Goal: Information Seeking & Learning: Learn about a topic

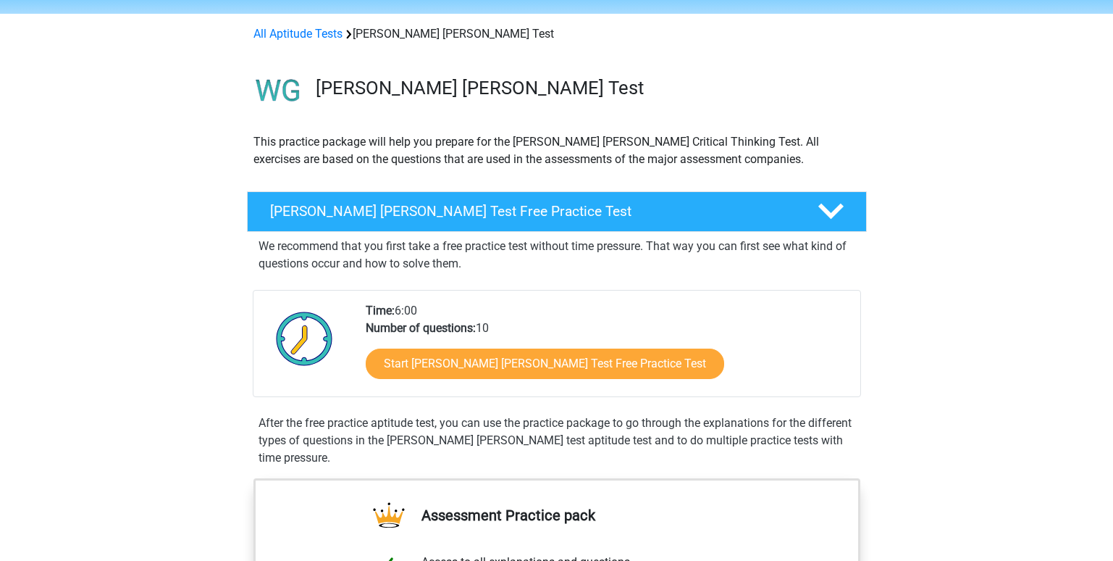
scroll to position [72, 0]
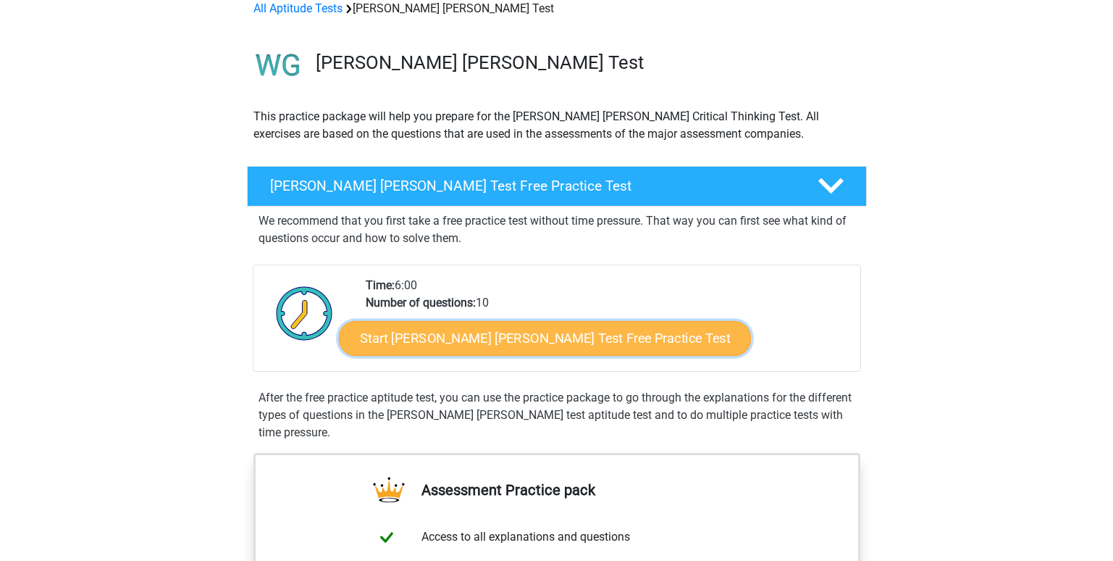
click at [482, 339] on link "Start Watson Glaser Test Free Practice Test" at bounding box center [545, 338] width 412 height 35
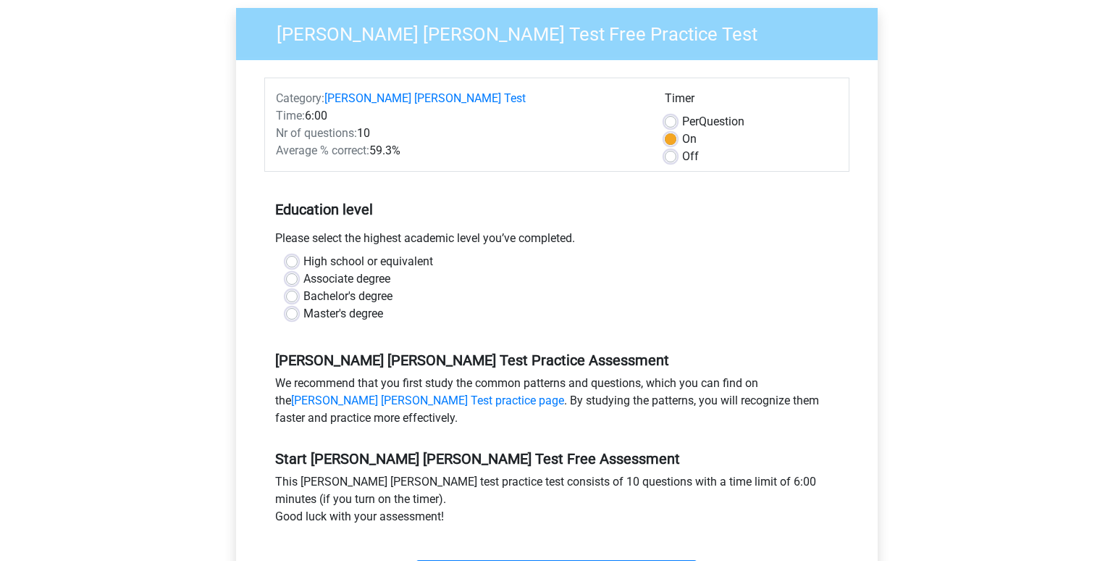
scroll to position [145, 0]
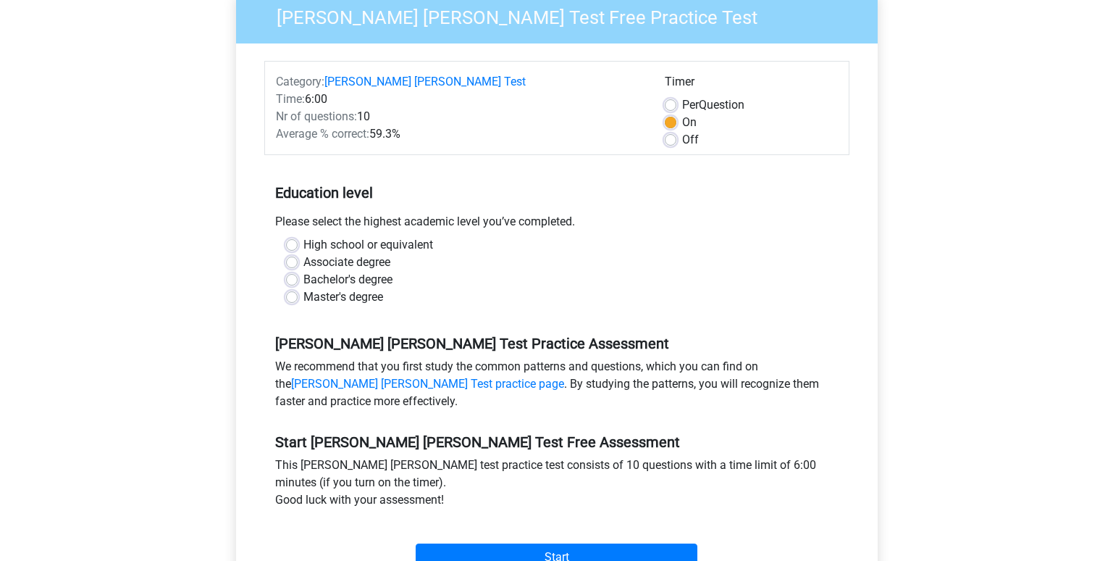
click at [355, 288] on label "Master's degree" at bounding box center [343, 296] width 80 height 17
click at [298, 288] on input "Master's degree" at bounding box center [292, 295] width 12 height 14
radio input "true"
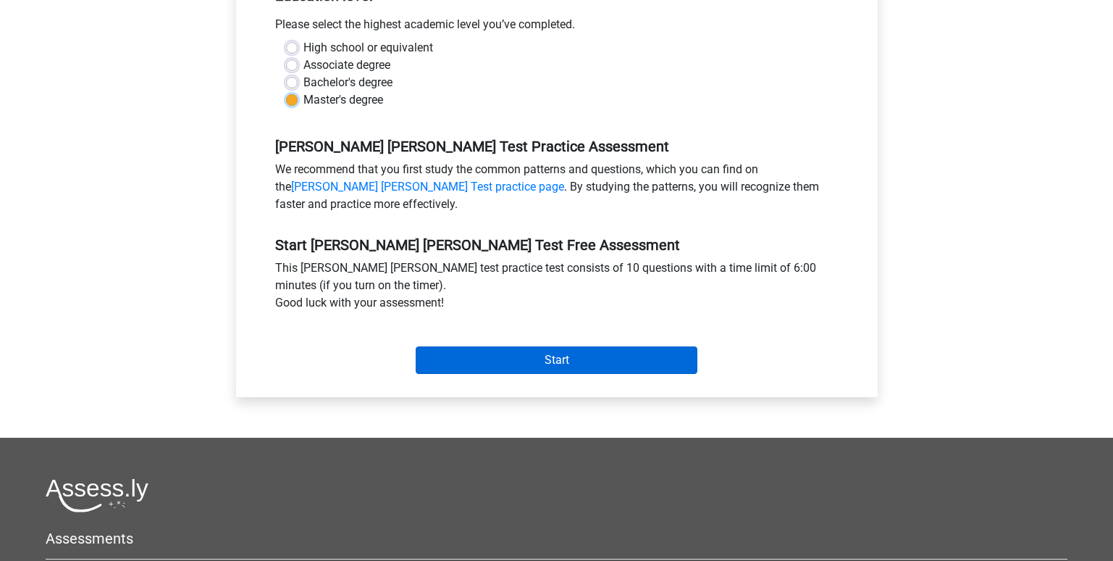
scroll to position [362, 0]
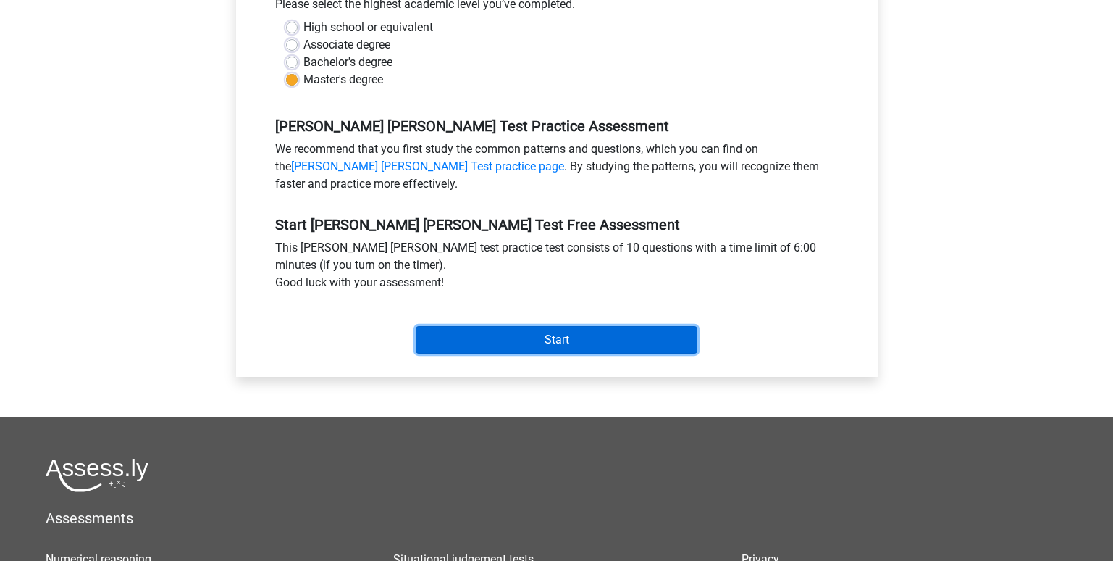
click at [524, 326] on input "Start" at bounding box center [557, 340] width 282 height 28
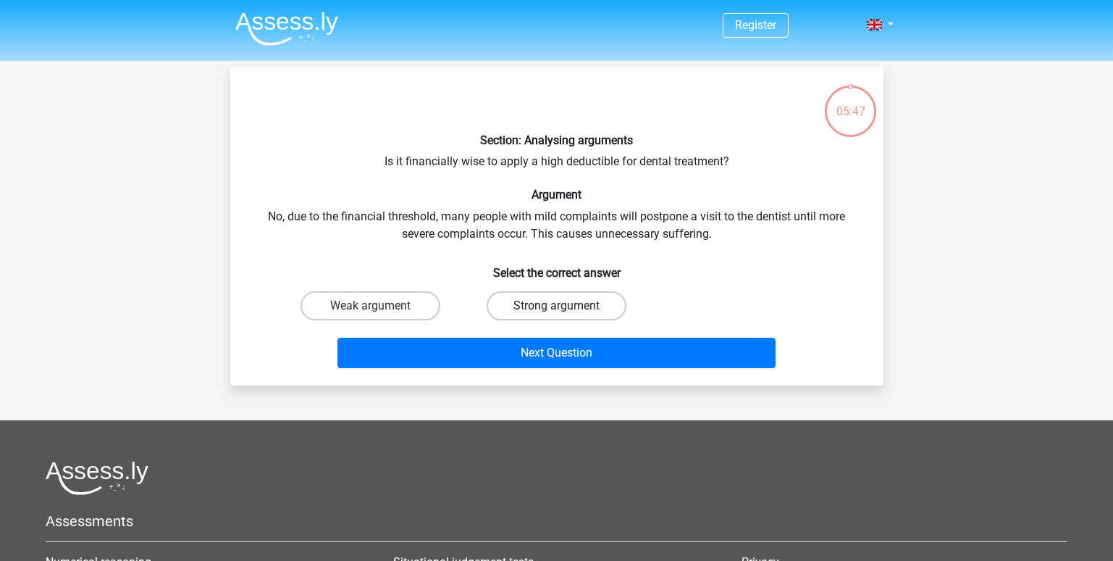
click at [504, 300] on label "Strong argument" at bounding box center [557, 305] width 140 height 29
click at [556, 306] on input "Strong argument" at bounding box center [560, 310] width 9 height 9
radio input "true"
click at [512, 372] on div "Next Question" at bounding box center [556, 356] width 559 height 36
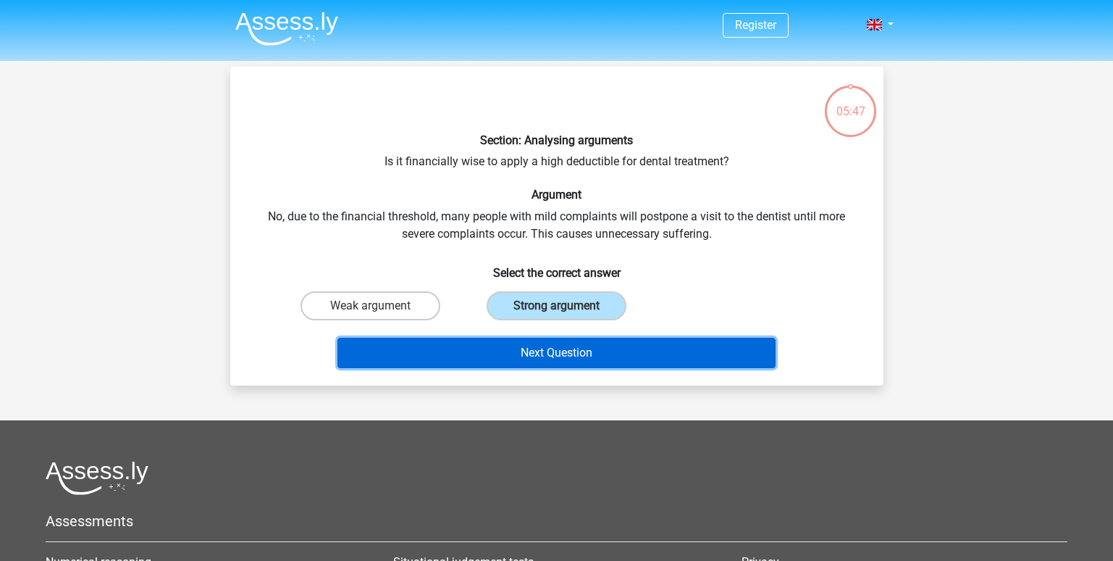
click at [518, 356] on button "Next Question" at bounding box center [557, 353] width 438 height 30
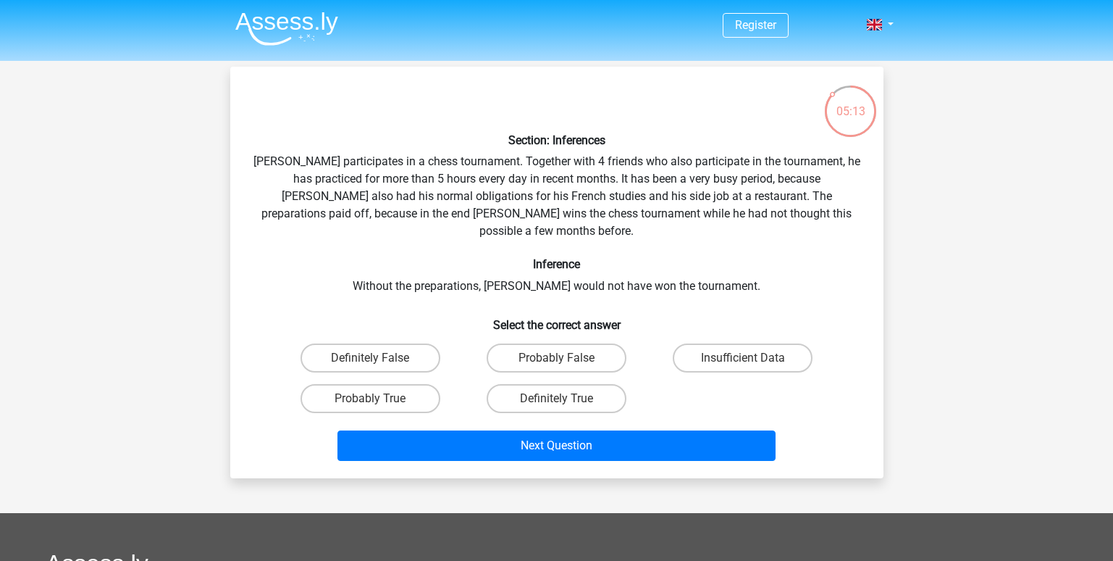
click at [773, 319] on div "Section: Inferences Pablo participates in a chess tournament. Together with 4 f…" at bounding box center [557, 272] width 642 height 388
click at [768, 346] on label "Insufficient Data" at bounding box center [743, 357] width 140 height 29
click at [753, 358] on input "Insufficient Data" at bounding box center [747, 362] width 9 height 9
radio input "true"
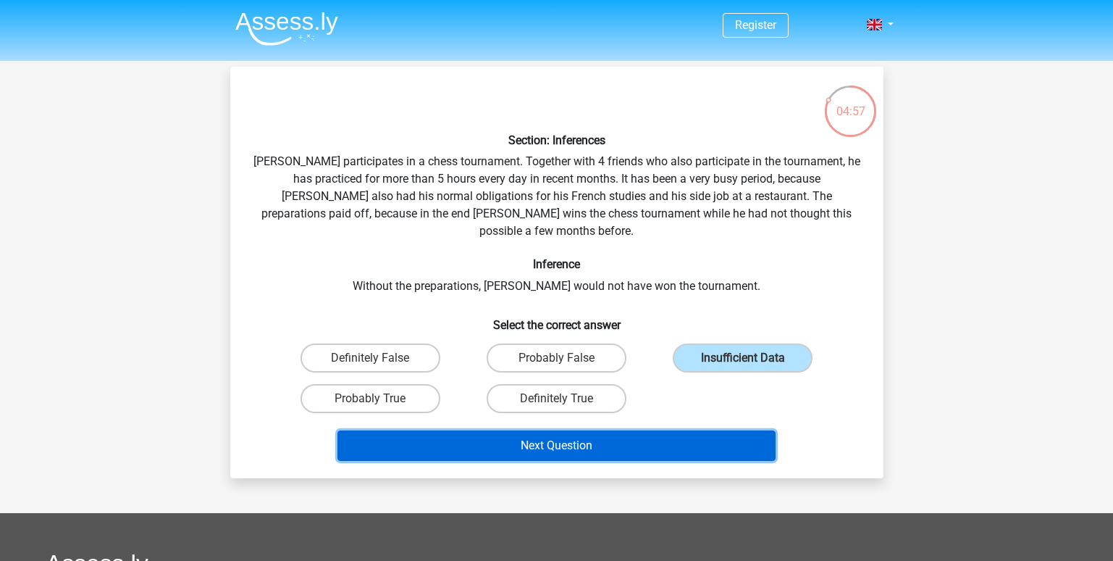
click at [691, 430] on button "Next Question" at bounding box center [557, 445] width 438 height 30
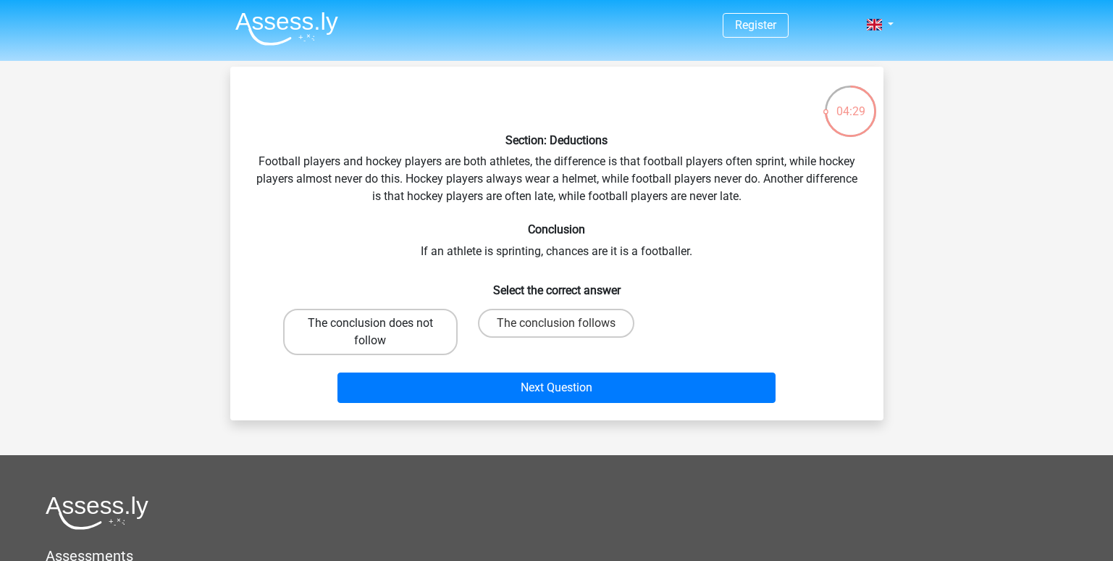
click at [383, 340] on label "The conclusion does not follow" at bounding box center [370, 332] width 175 height 46
click at [380, 332] on input "The conclusion does not follow" at bounding box center [374, 327] width 9 height 9
radio input "true"
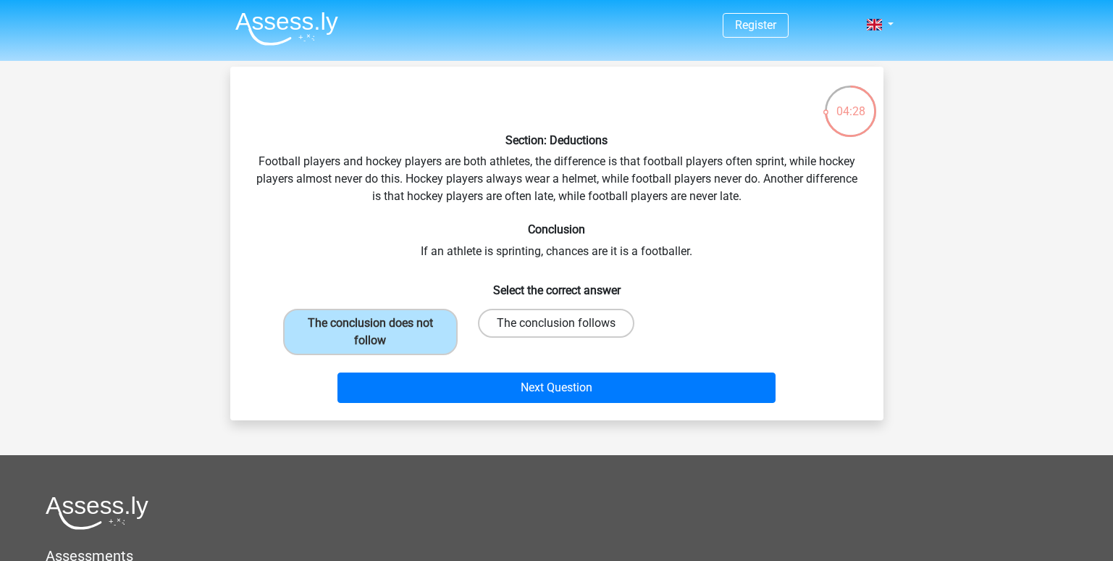
click at [488, 323] on label "The conclusion follows" at bounding box center [556, 323] width 156 height 29
click at [556, 323] on input "The conclusion follows" at bounding box center [560, 327] width 9 height 9
radio input "true"
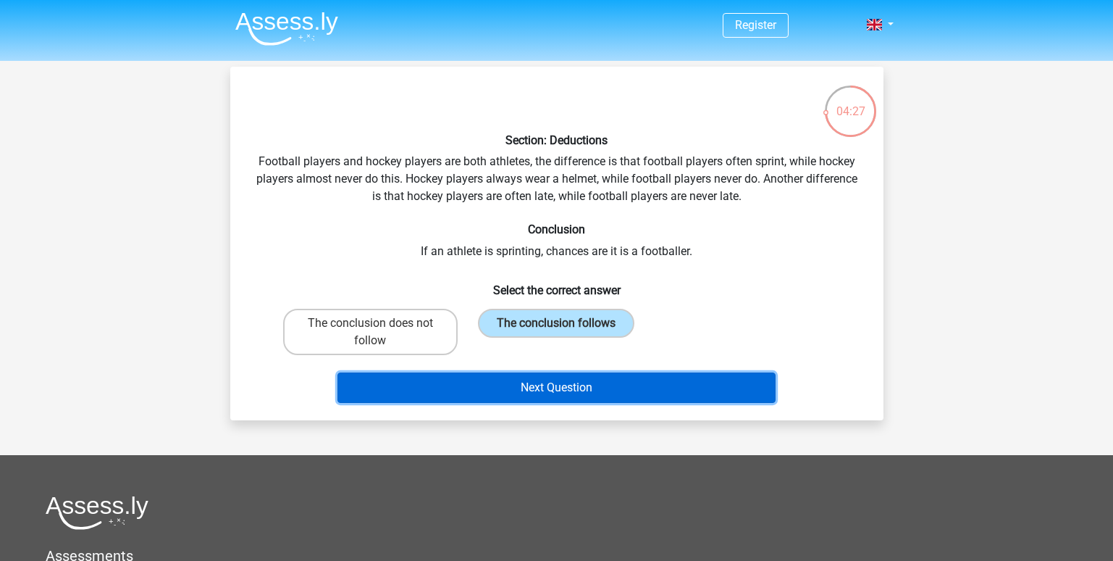
click at [512, 374] on button "Next Question" at bounding box center [557, 387] width 438 height 30
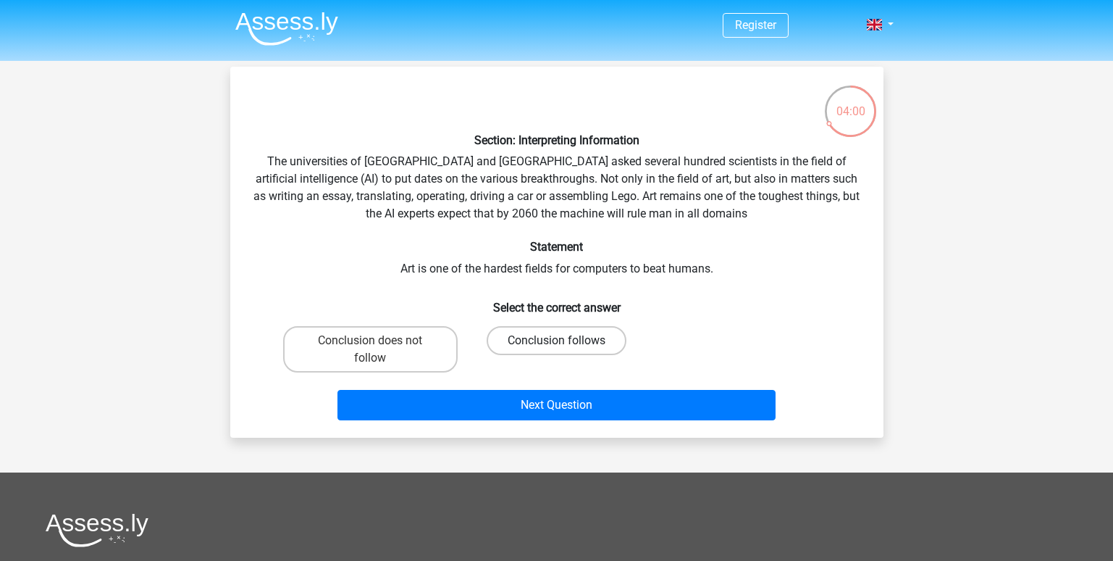
click at [540, 347] on label "Conclusion follows" at bounding box center [557, 340] width 140 height 29
click at [556, 347] on input "Conclusion follows" at bounding box center [560, 344] width 9 height 9
radio input "true"
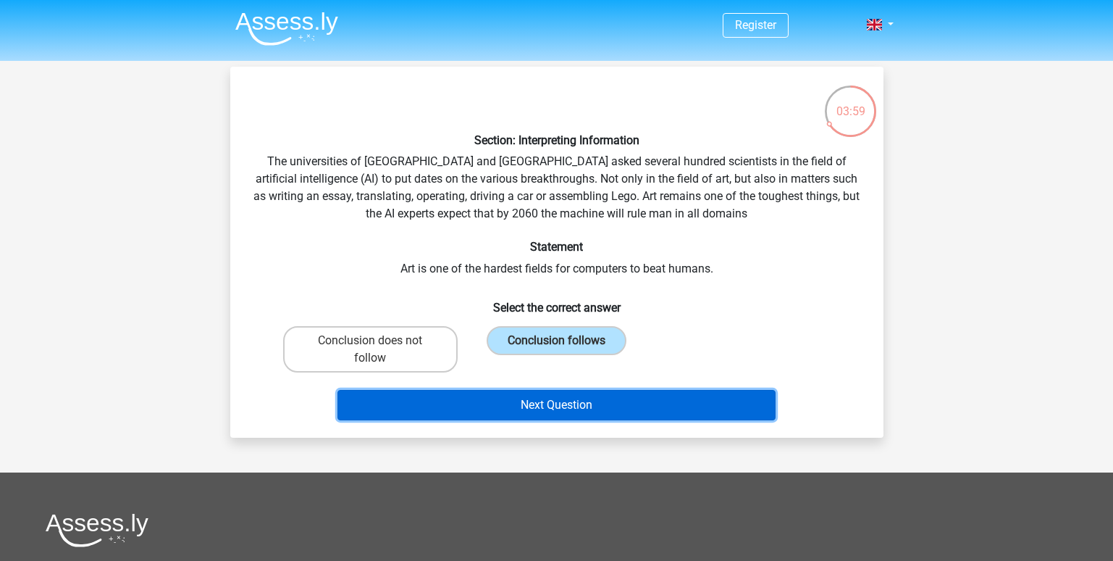
click at [545, 405] on button "Next Question" at bounding box center [557, 405] width 438 height 30
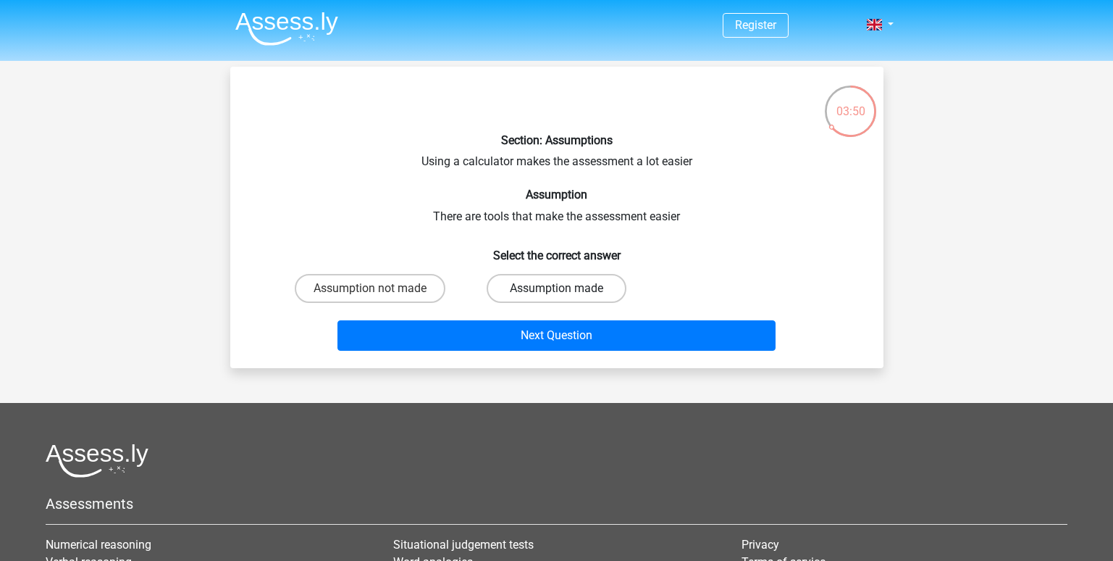
click at [612, 290] on label "Assumption made" at bounding box center [557, 288] width 140 height 29
click at [566, 290] on input "Assumption made" at bounding box center [560, 292] width 9 height 9
radio input "true"
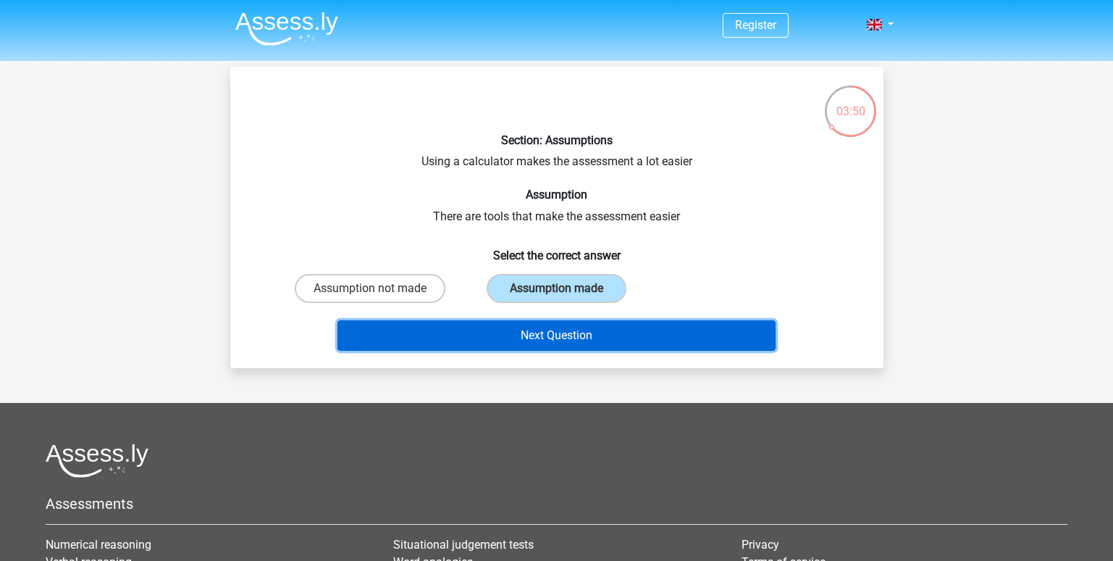
click at [642, 335] on button "Next Question" at bounding box center [557, 335] width 438 height 30
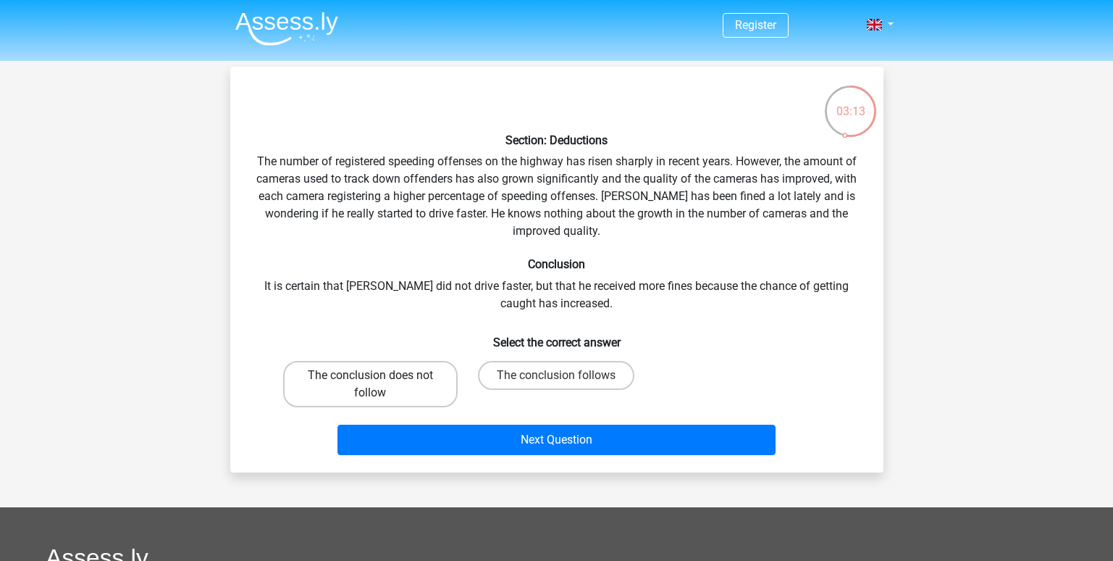
click at [450, 395] on label "The conclusion does not follow" at bounding box center [370, 384] width 175 height 46
click at [380, 385] on input "The conclusion does not follow" at bounding box center [374, 379] width 9 height 9
radio input "true"
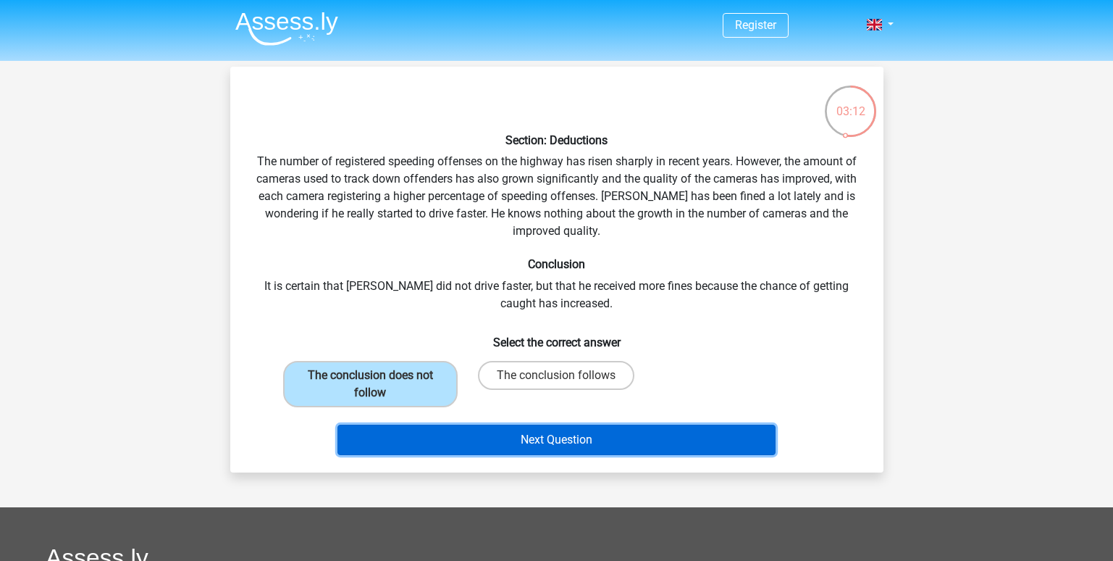
click at [537, 437] on button "Next Question" at bounding box center [557, 439] width 438 height 30
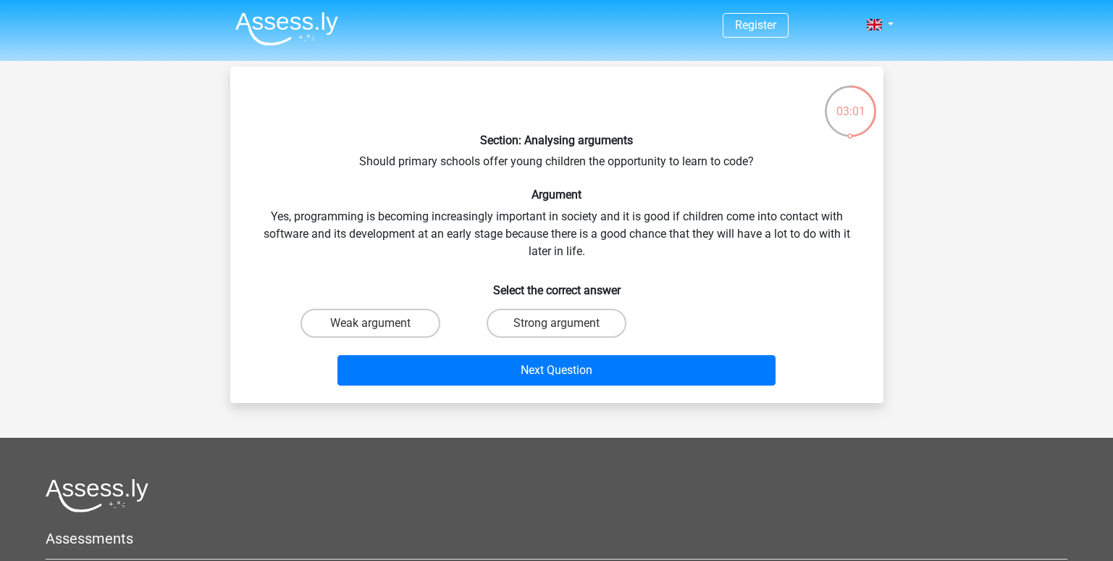
click at [601, 339] on div "Strong argument" at bounding box center [557, 323] width 186 height 41
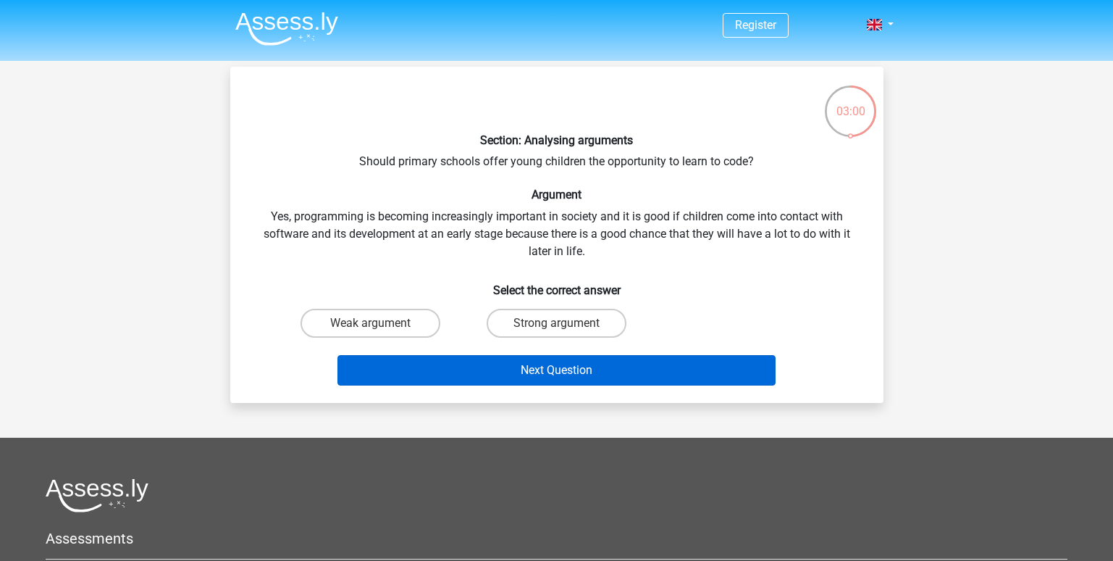
drag, startPoint x: 577, startPoint y: 320, endPoint x: 579, endPoint y: 355, distance: 34.8
click at [576, 320] on label "Strong argument" at bounding box center [557, 323] width 140 height 29
click at [566, 323] on input "Strong argument" at bounding box center [560, 327] width 9 height 9
radio input "true"
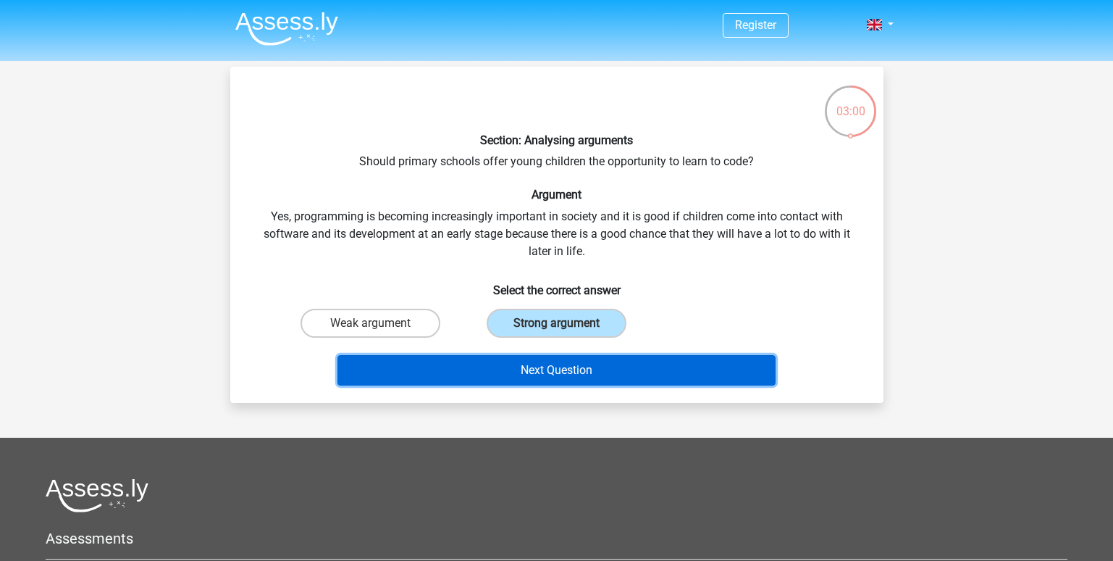
click at [580, 373] on button "Next Question" at bounding box center [557, 370] width 438 height 30
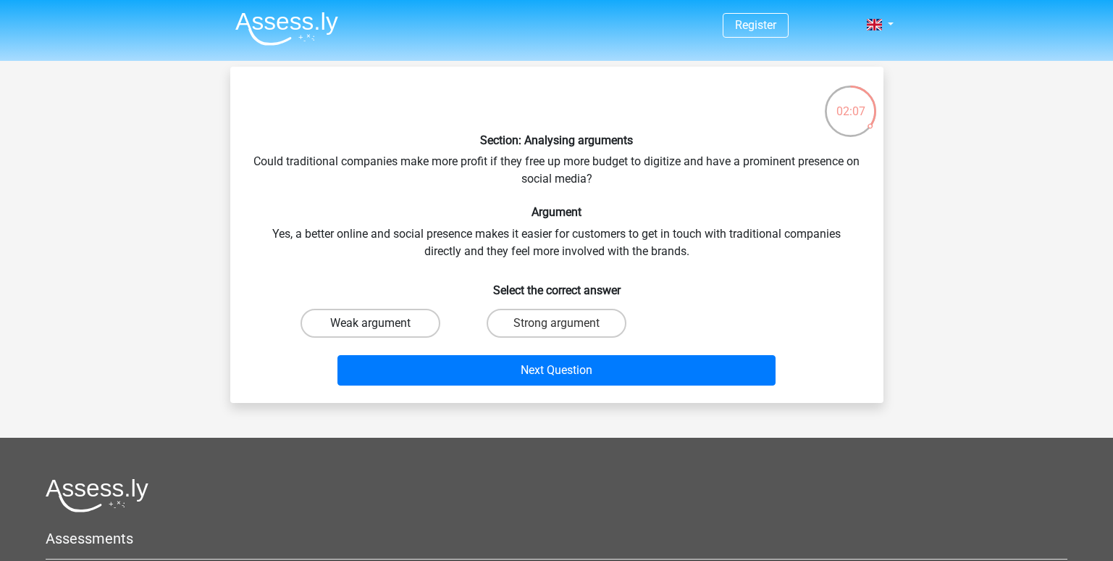
click at [353, 324] on label "Weak argument" at bounding box center [371, 323] width 140 height 29
click at [370, 324] on input "Weak argument" at bounding box center [374, 327] width 9 height 9
radio input "true"
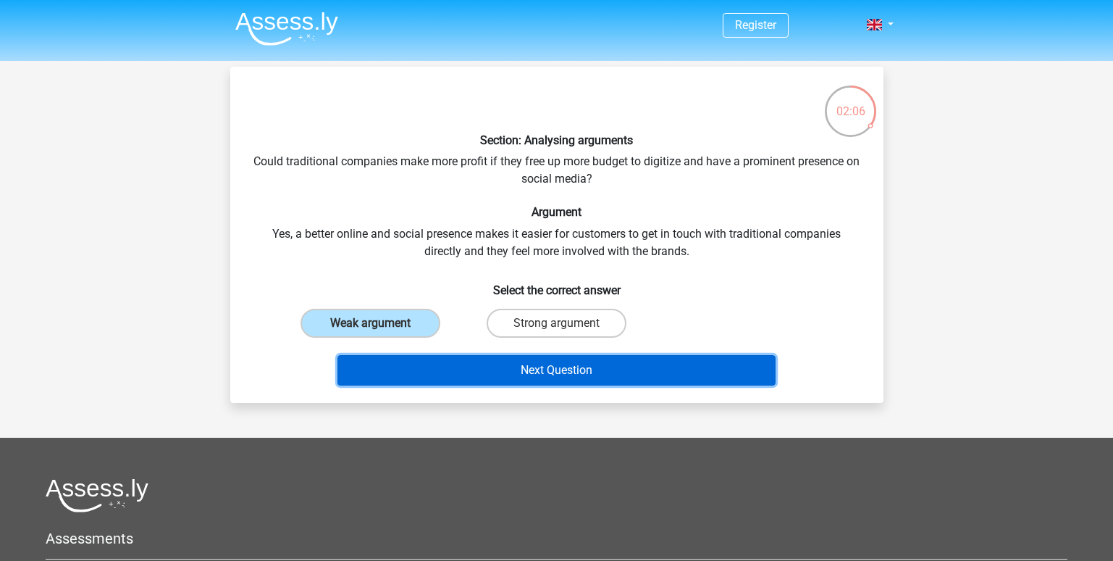
click at [483, 384] on button "Next Question" at bounding box center [557, 370] width 438 height 30
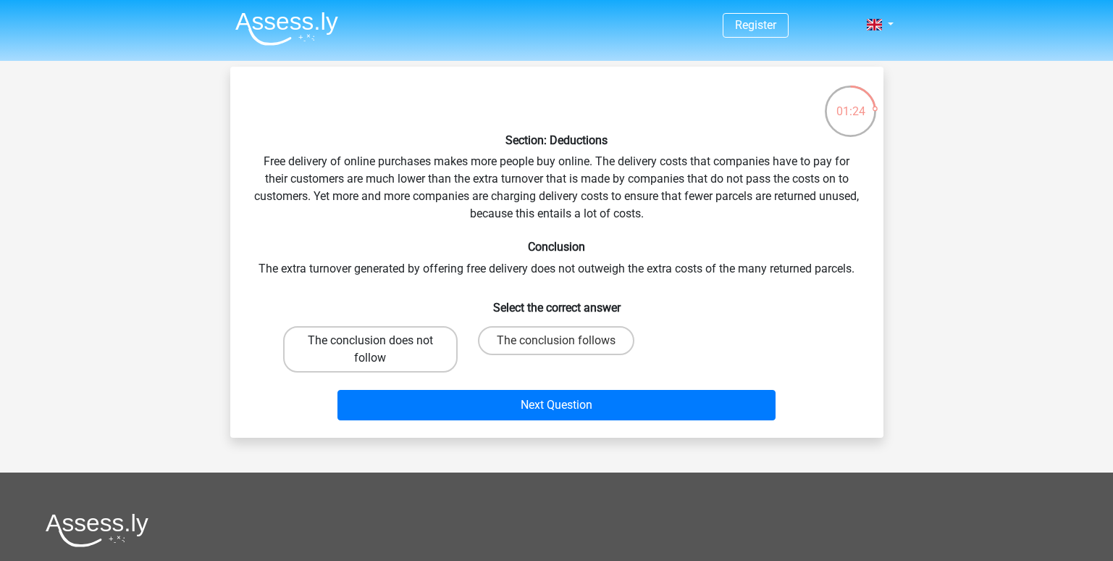
click at [396, 328] on label "The conclusion does not follow" at bounding box center [370, 349] width 175 height 46
click at [380, 340] on input "The conclusion does not follow" at bounding box center [374, 344] width 9 height 9
radio input "true"
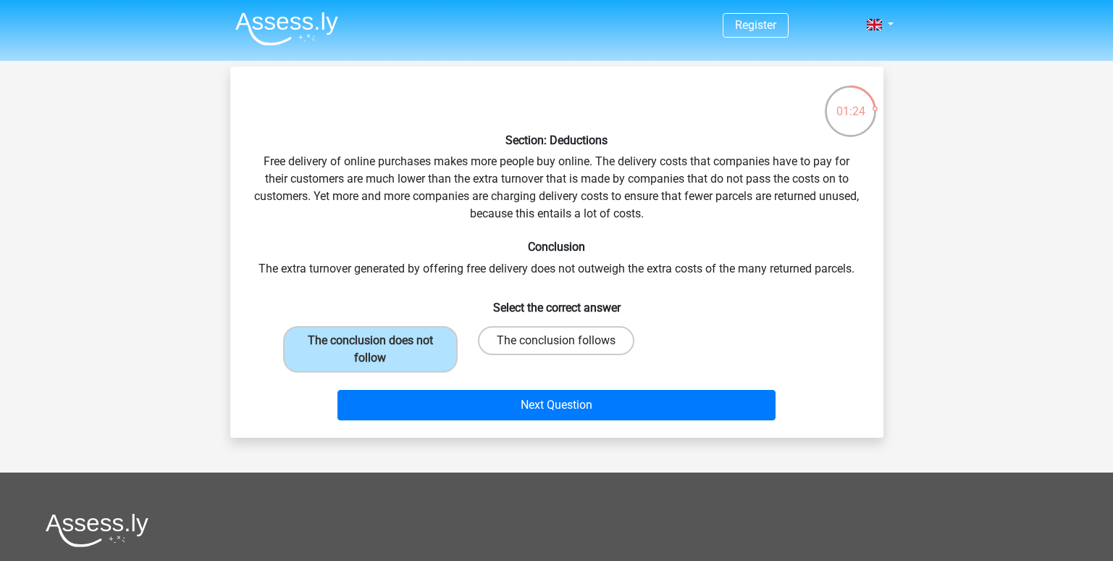
click at [540, 341] on label "The conclusion follows" at bounding box center [556, 340] width 156 height 29
click at [556, 341] on input "The conclusion follows" at bounding box center [560, 344] width 9 height 9
radio input "true"
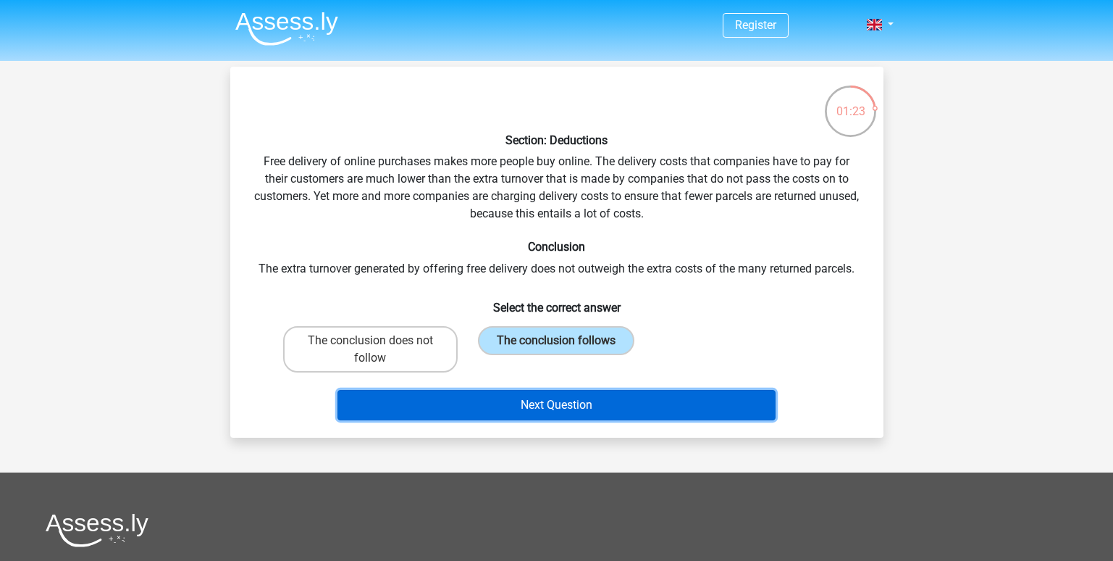
click at [574, 413] on button "Next Question" at bounding box center [557, 405] width 438 height 30
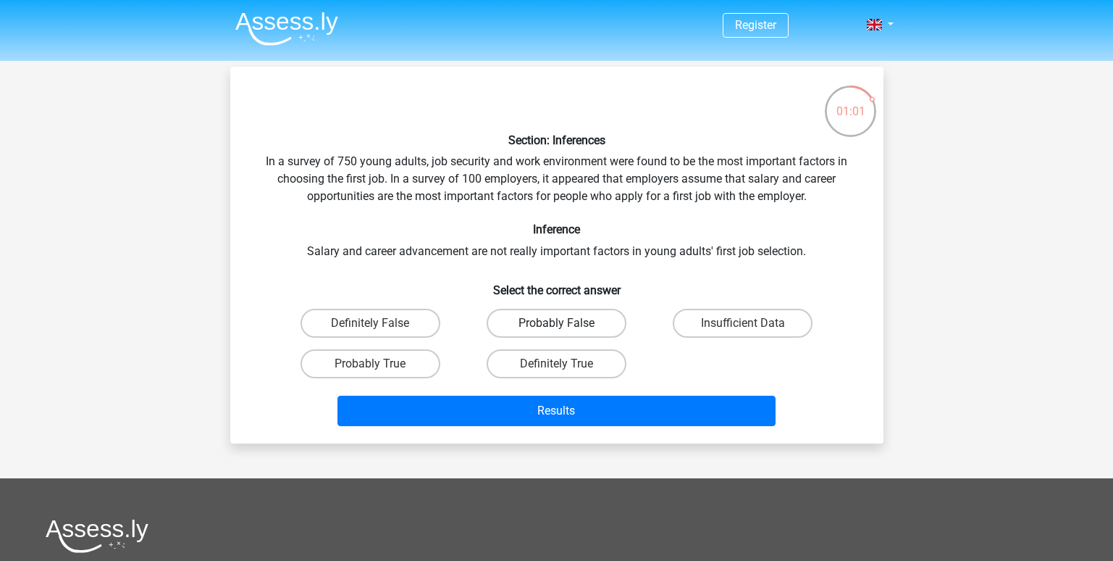
click at [514, 314] on label "Probably False" at bounding box center [557, 323] width 140 height 29
click at [556, 323] on input "Probably False" at bounding box center [560, 327] width 9 height 9
radio input "true"
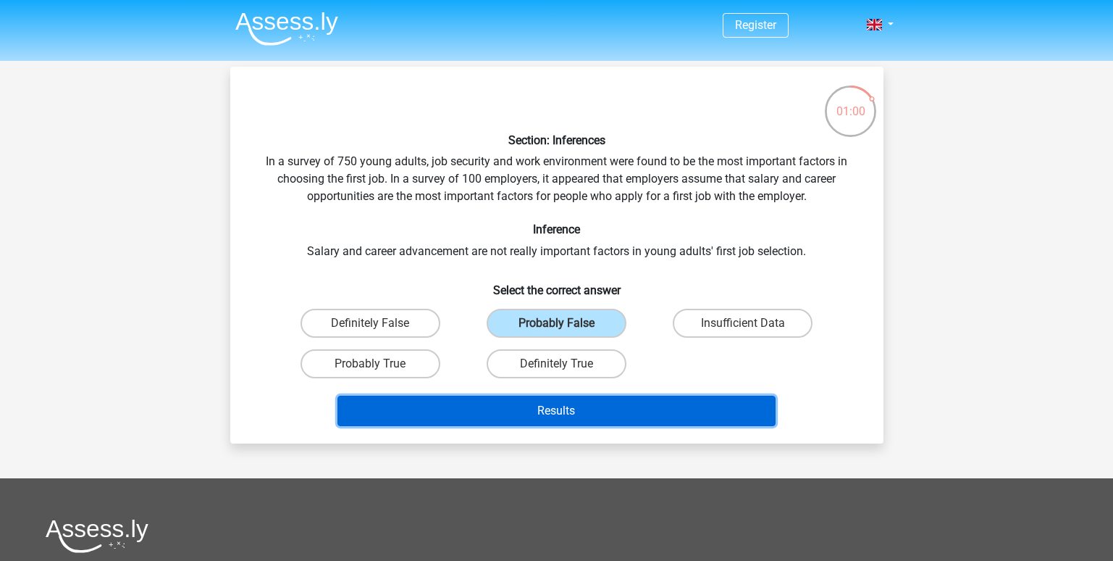
click at [532, 413] on button "Results" at bounding box center [557, 410] width 438 height 30
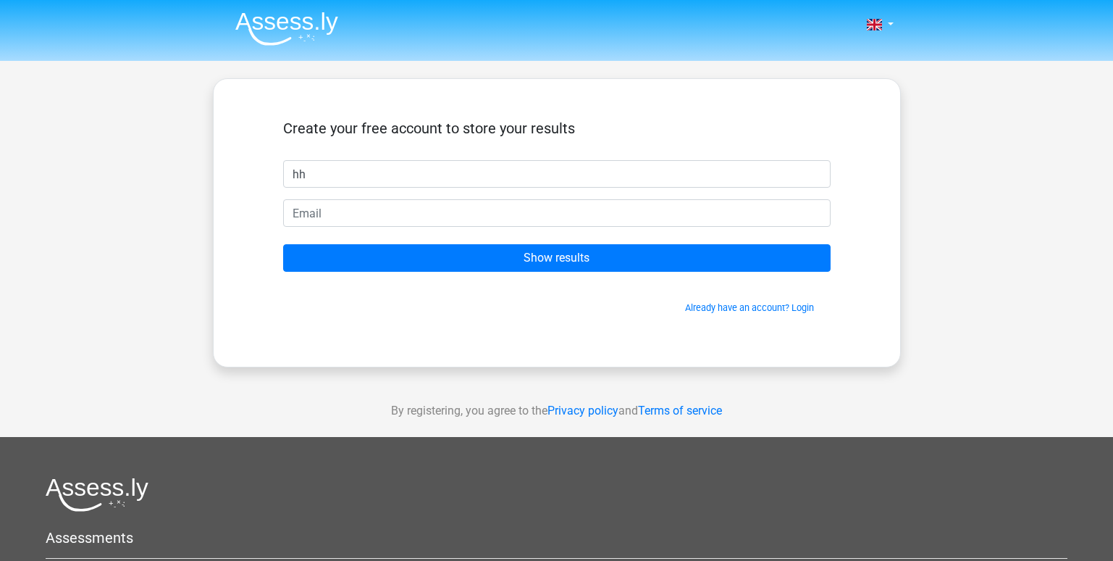
type input "hh"
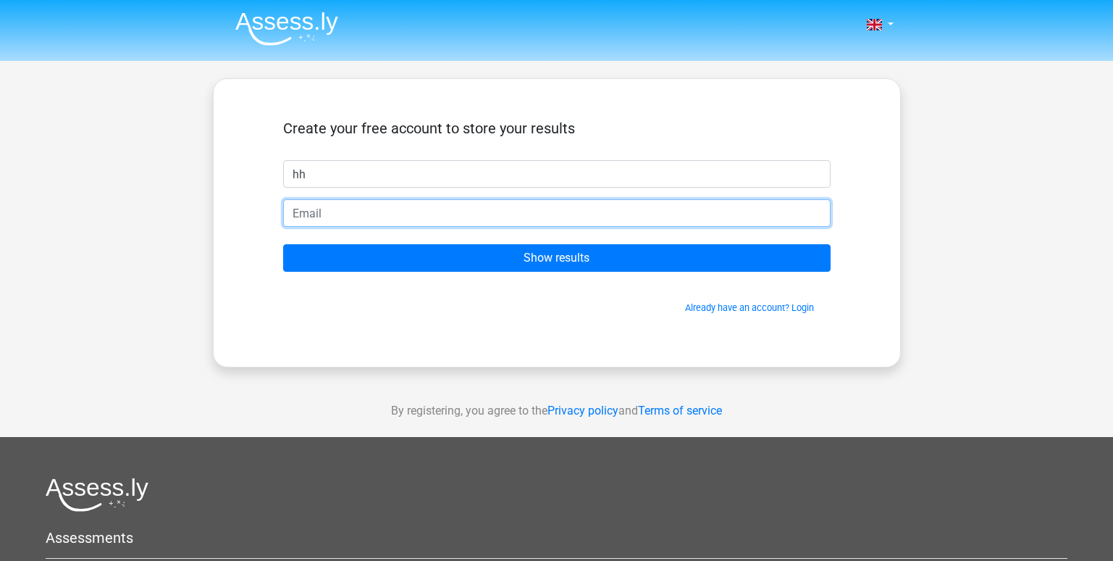
click at [550, 211] on input "email" at bounding box center [557, 213] width 548 height 28
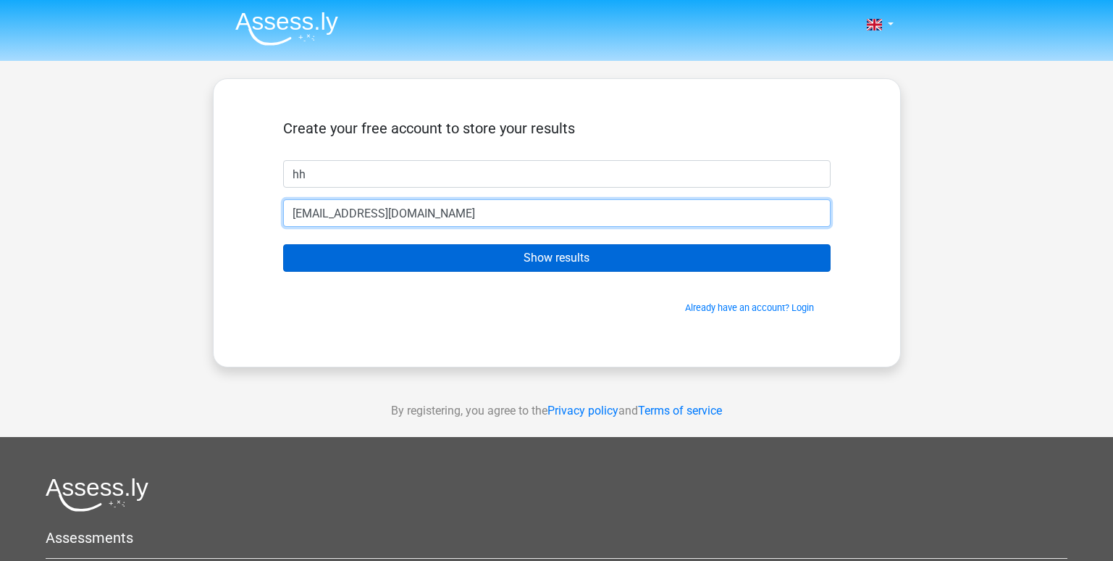
type input "[EMAIL_ADDRESS][DOMAIN_NAME]"
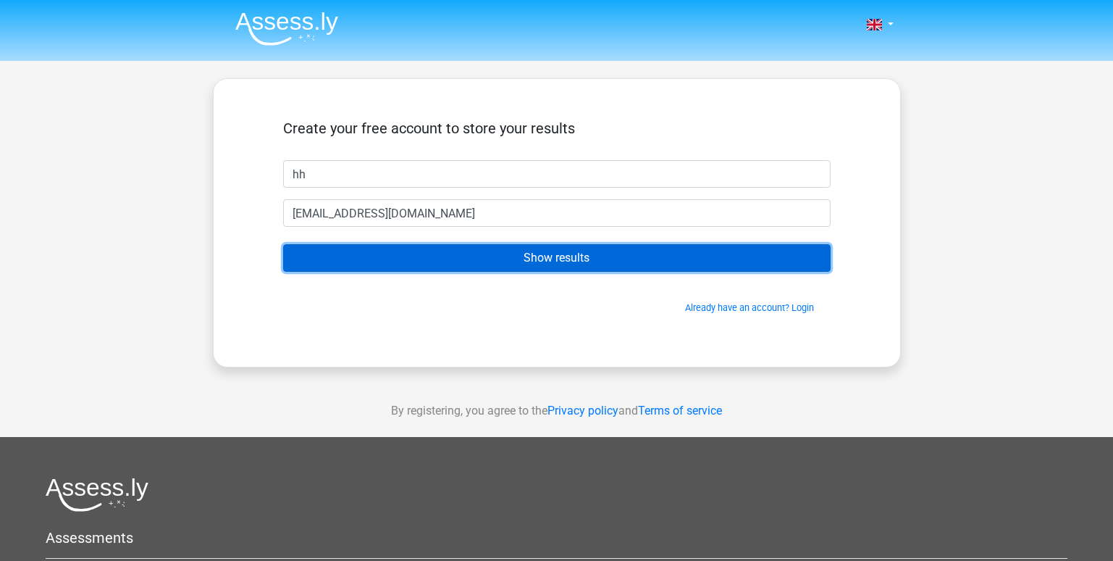
click at [619, 245] on input "Show results" at bounding box center [557, 258] width 548 height 28
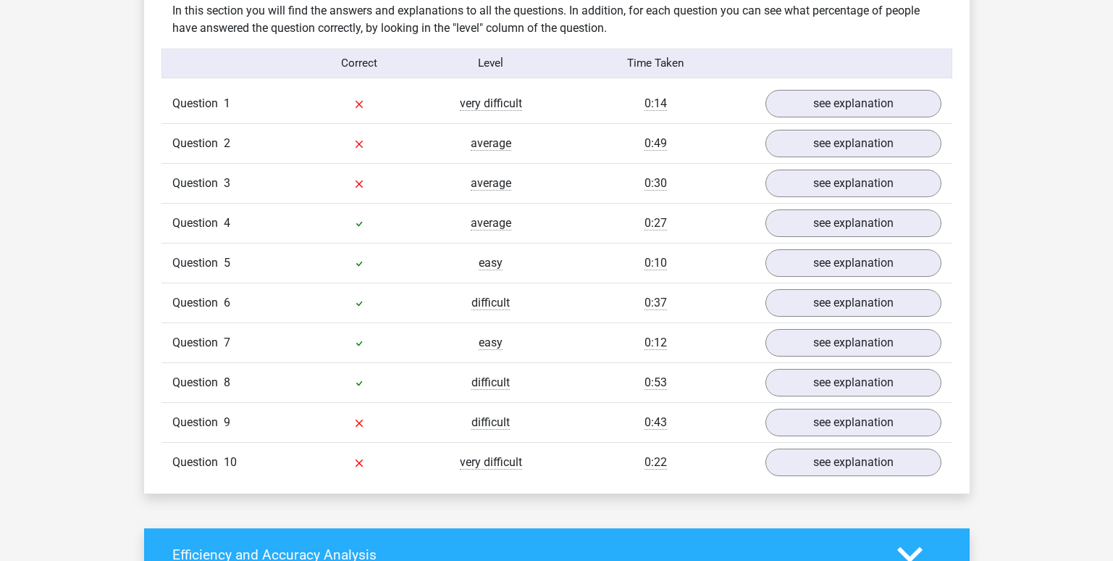
scroll to position [1159, 0]
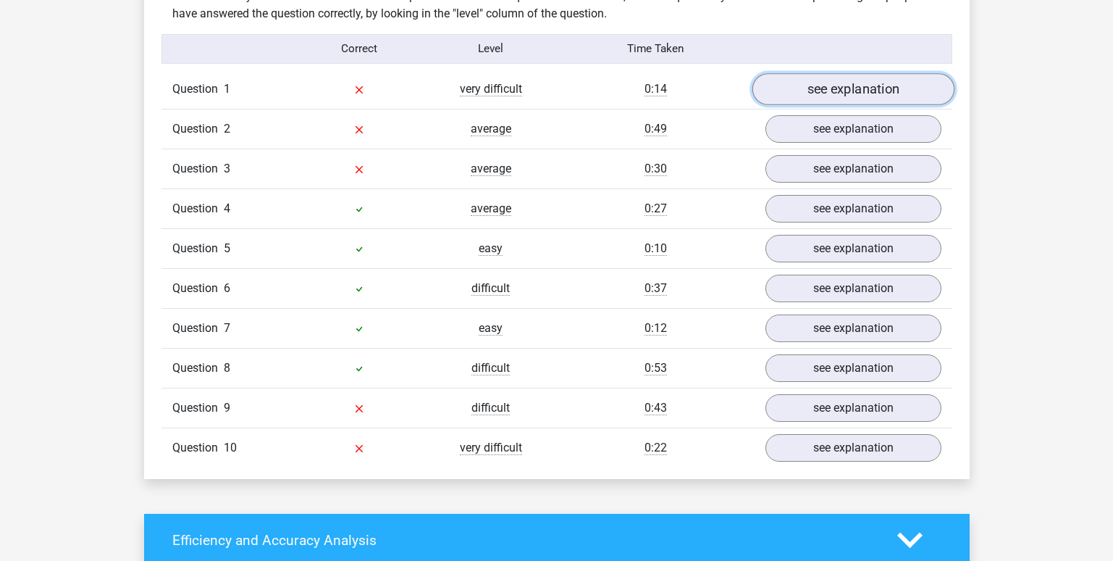
click at [838, 80] on link "see explanation" at bounding box center [853, 89] width 202 height 32
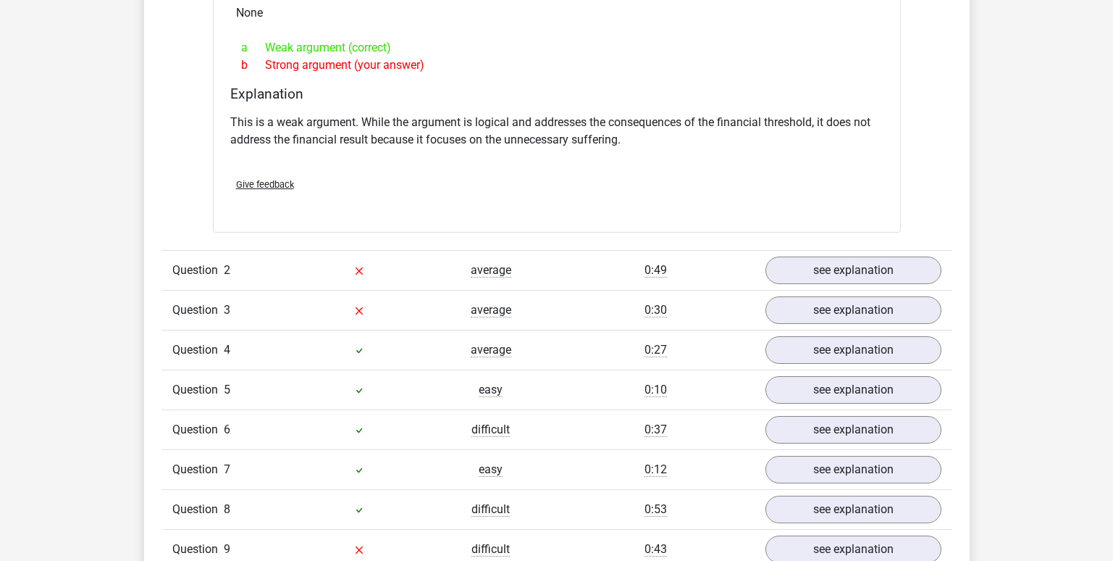
scroll to position [1521, 0]
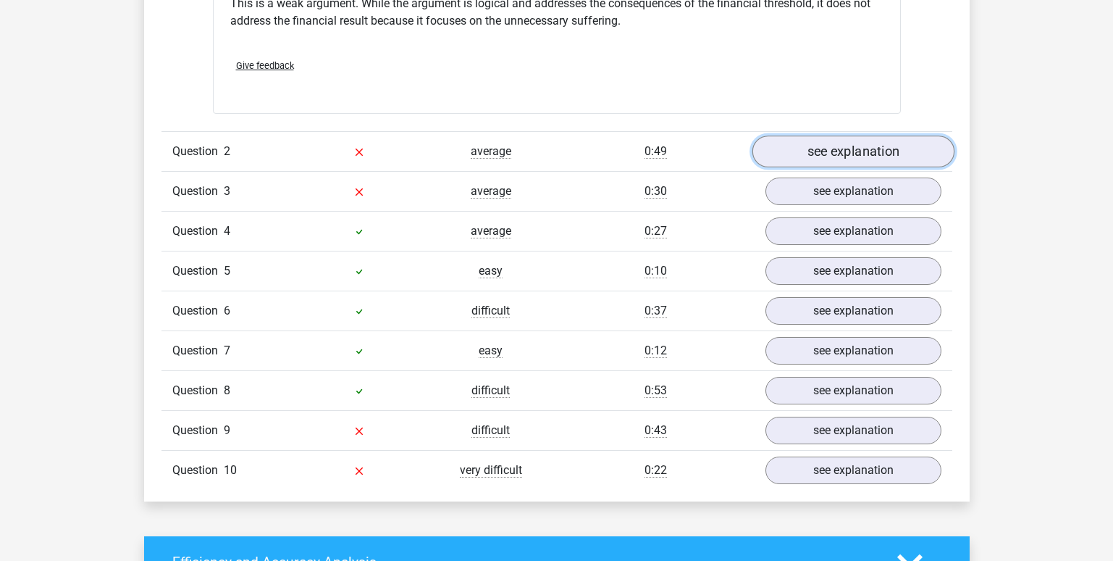
click at [819, 140] on link "see explanation" at bounding box center [853, 151] width 202 height 32
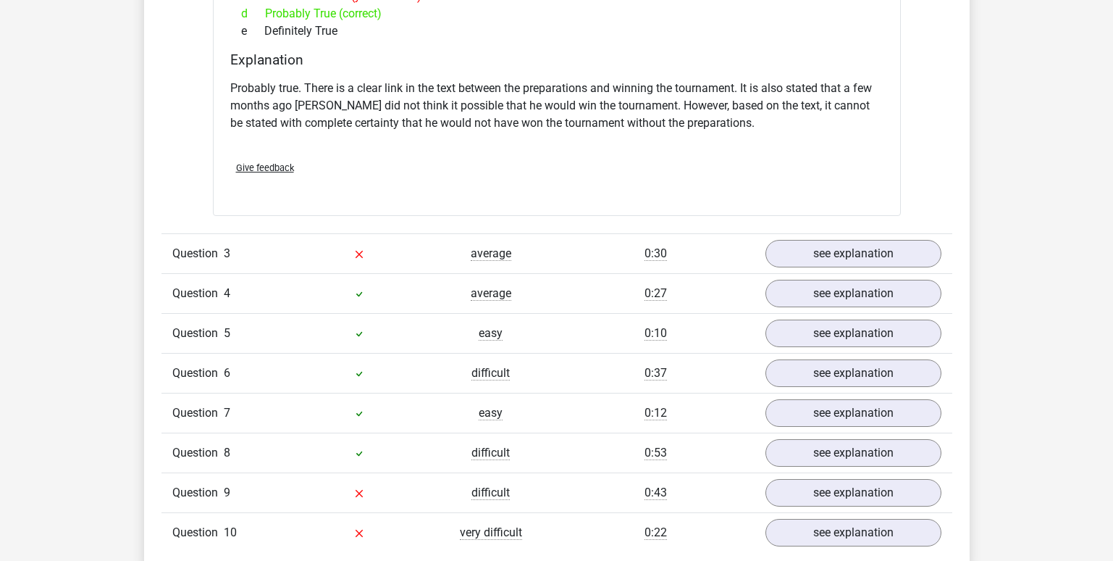
scroll to position [1956, 0]
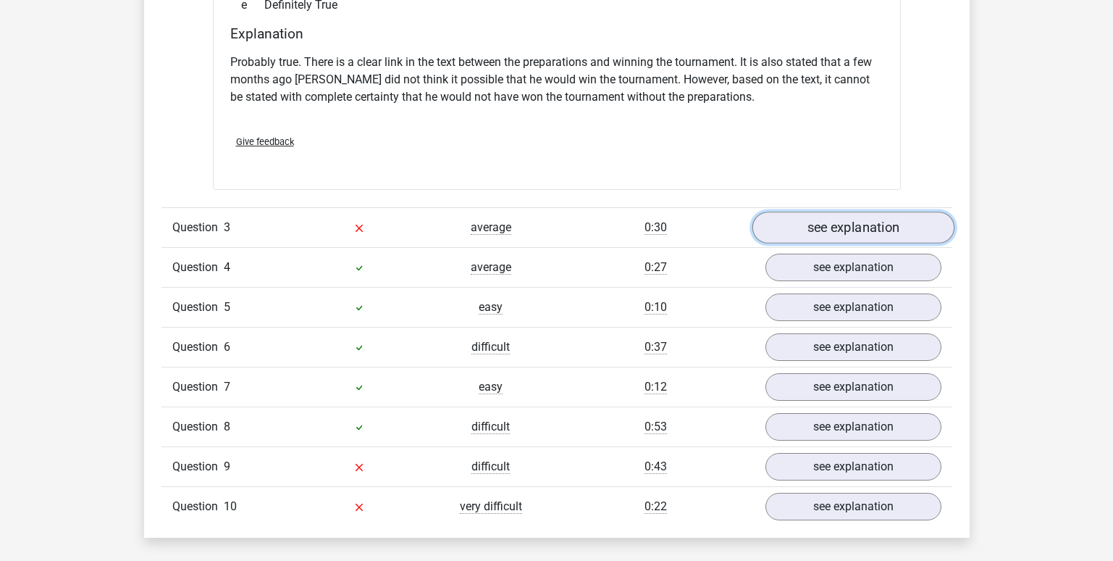
click at [872, 212] on link "see explanation" at bounding box center [853, 228] width 202 height 32
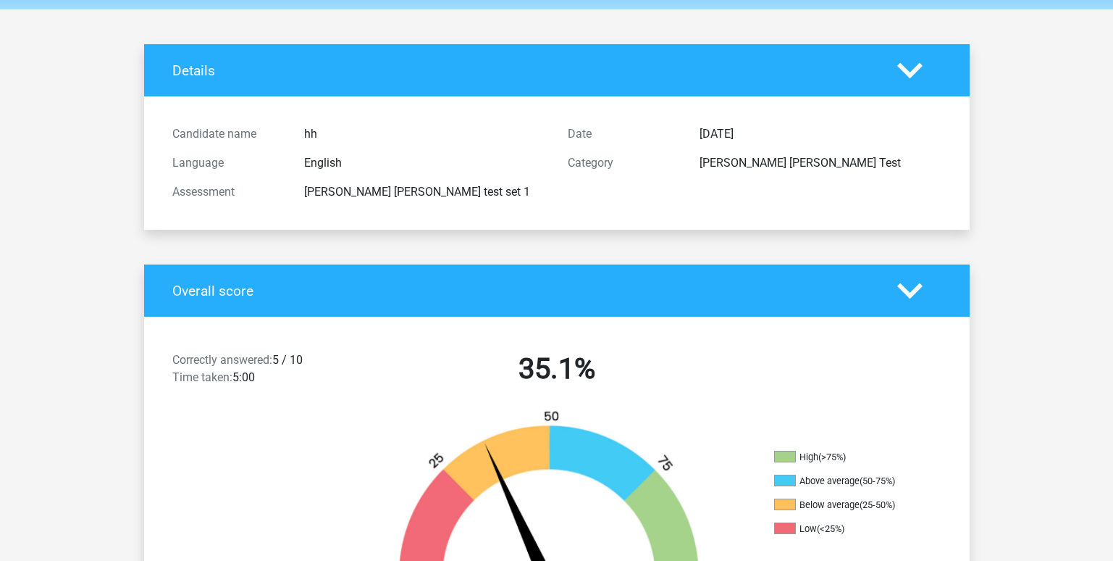
scroll to position [0, 0]
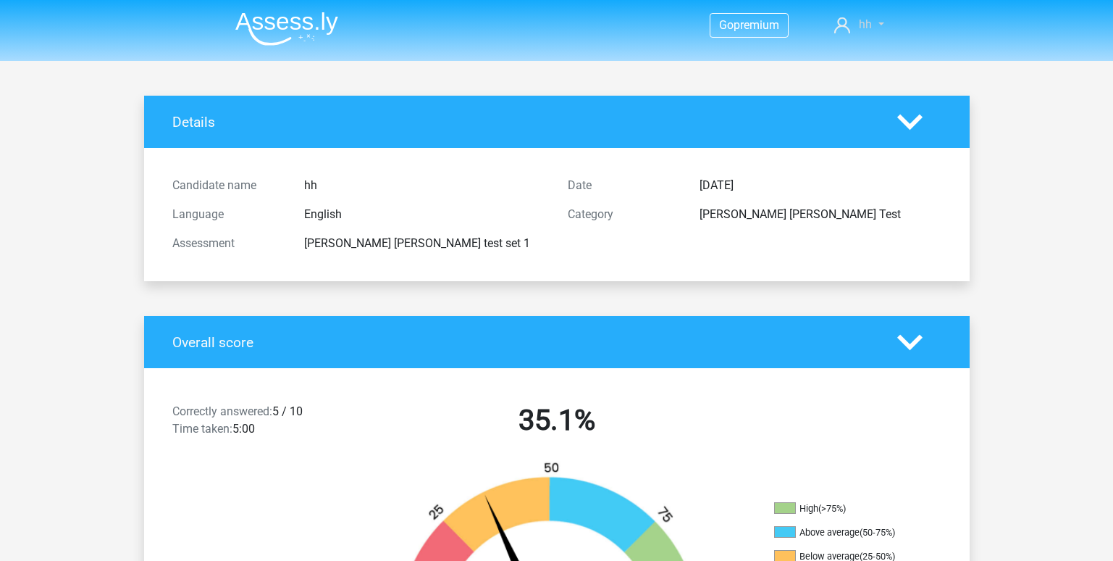
click at [863, 24] on span "hh" at bounding box center [865, 24] width 13 height 14
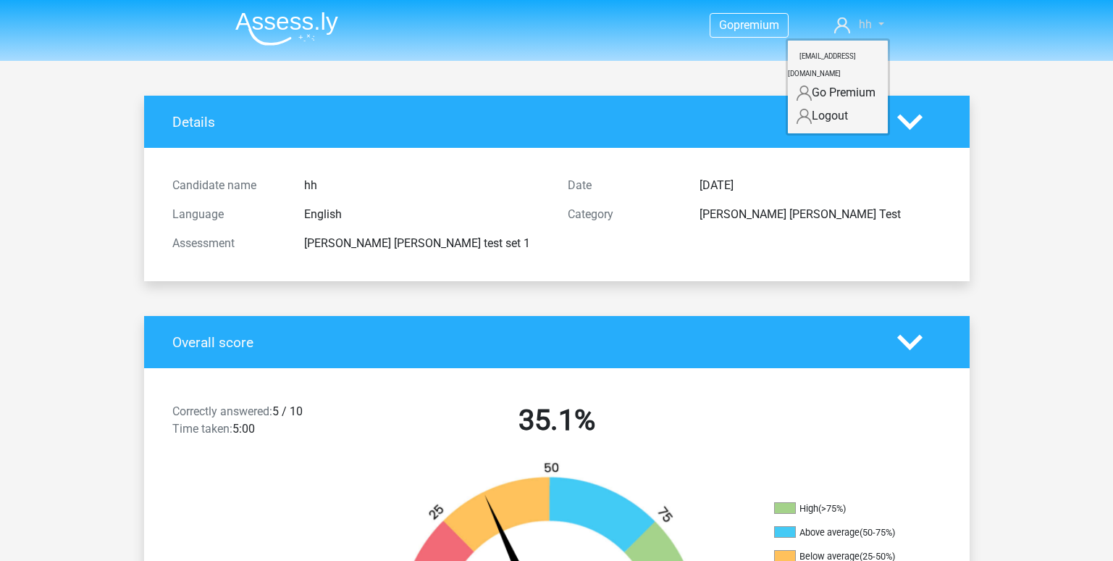
click at [863, 24] on span "hh" at bounding box center [865, 24] width 13 height 14
